Goal: Check status: Check status

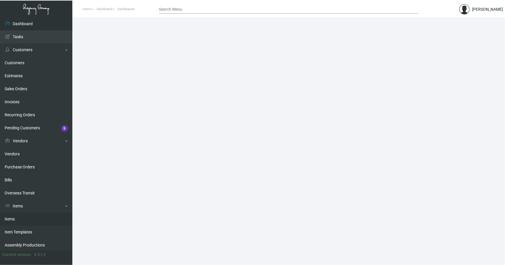
click at [9, 218] on link "Items" at bounding box center [36, 219] width 72 height 13
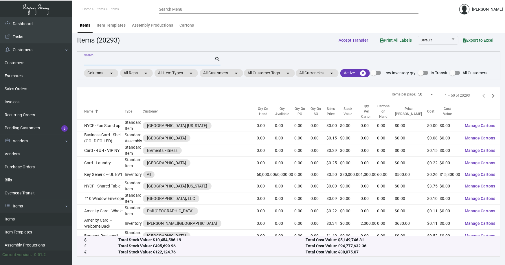
click at [110, 59] on input "Search" at bounding box center [149, 61] width 130 height 5
type input "wayfinder"
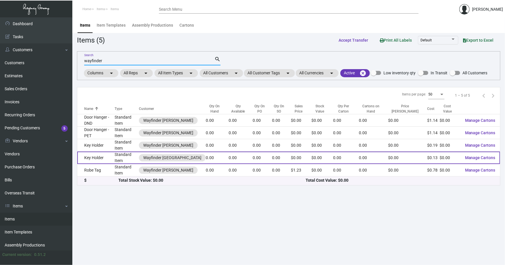
click at [101, 152] on td "Key Holder" at bounding box center [95, 158] width 37 height 12
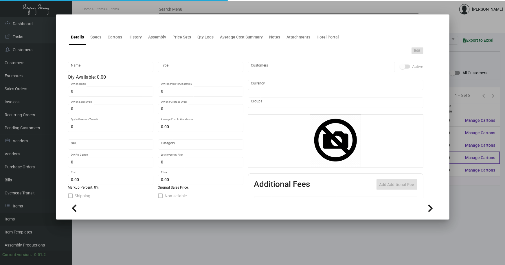
type input "Key Holder"
type input "Standard Item"
type input "$ 0.00"
type input "Standard"
type input "$ 0.134"
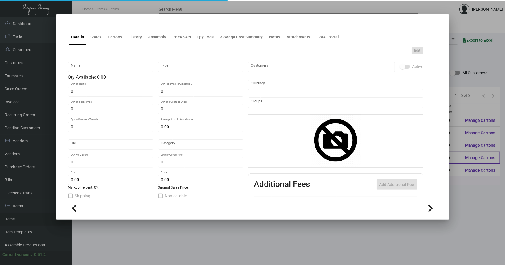
type input "$ 0.00"
checkbox input "true"
type input "United States Dollar $"
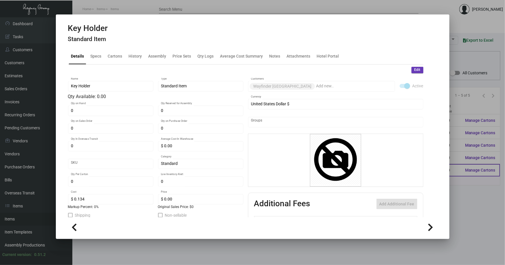
drag, startPoint x: 461, startPoint y: 186, endPoint x: 428, endPoint y: 165, distance: 39.1
click at [460, 184] on div at bounding box center [252, 132] width 505 height 265
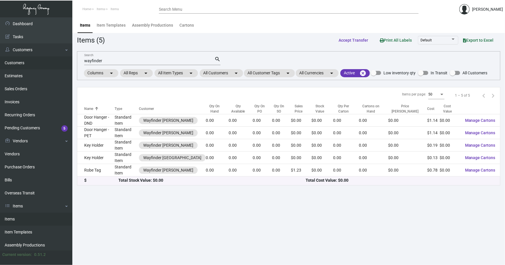
click at [19, 61] on link "Customers" at bounding box center [36, 62] width 72 height 13
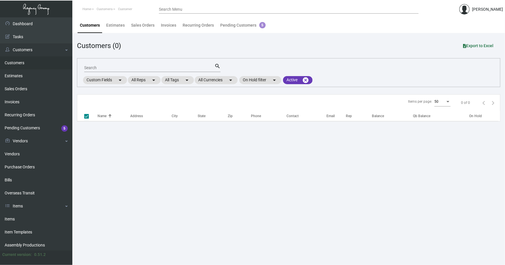
checkbox input "false"
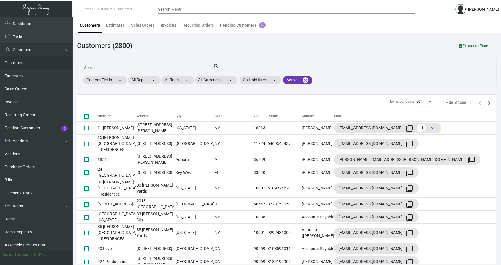
click at [114, 67] on input "Search" at bounding box center [148, 68] width 129 height 5
type input "wayfinder"
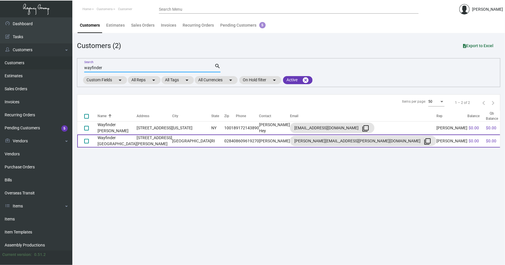
click at [118, 142] on td "Wayfinder [GEOGRAPHIC_DATA]" at bounding box center [117, 141] width 39 height 13
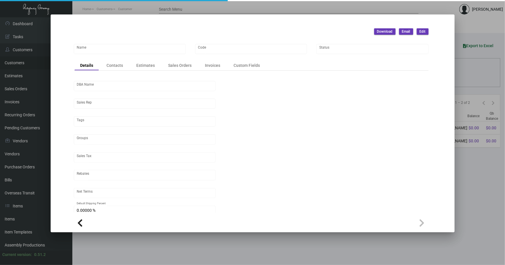
type input "Wayfinder [GEOGRAPHIC_DATA]"
type input "WF"
type input "[PERSON_NAME]"
type input "Out of State"
type input "Pre"
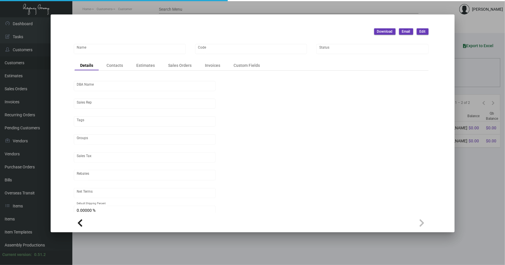
type input "United States Dollar $"
type input "$ 0.00"
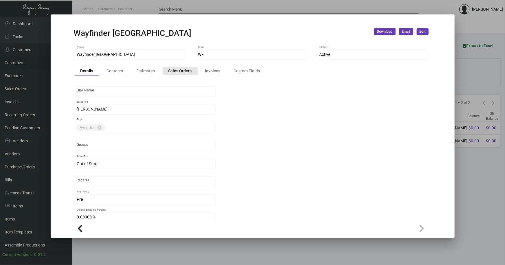
click at [179, 69] on div "Sales Orders" at bounding box center [179, 71] width 23 height 6
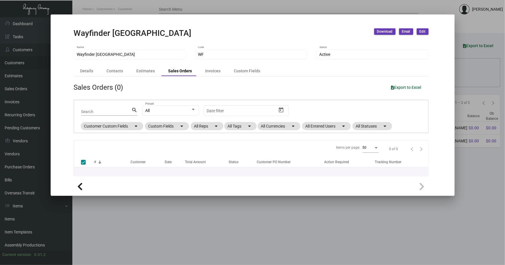
checkbox input "false"
